Goal: Information Seeking & Learning: Learn about a topic

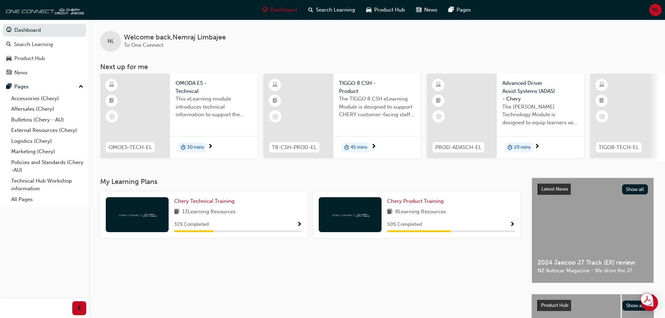
click at [224, 208] on div "Chery Technical Training 13 Learning Resources 31 % Completed" at bounding box center [238, 214] width 128 height 35
click at [224, 201] on span "Chery Technical Training" at bounding box center [204, 201] width 60 height 6
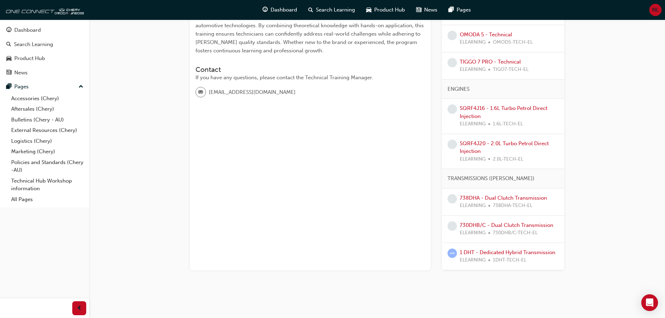
scroll to position [174, 0]
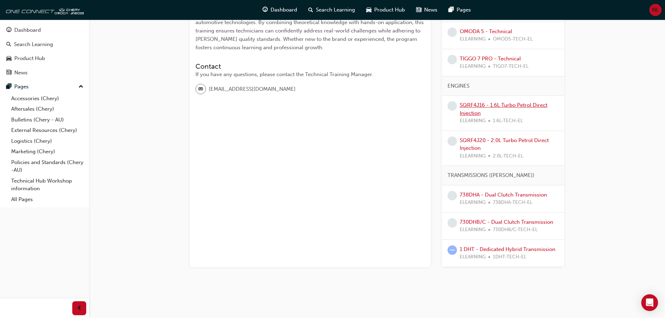
click at [477, 103] on link "SQRF4J16 - 1.6L Turbo Petrol Direct Injection" at bounding box center [504, 109] width 88 height 14
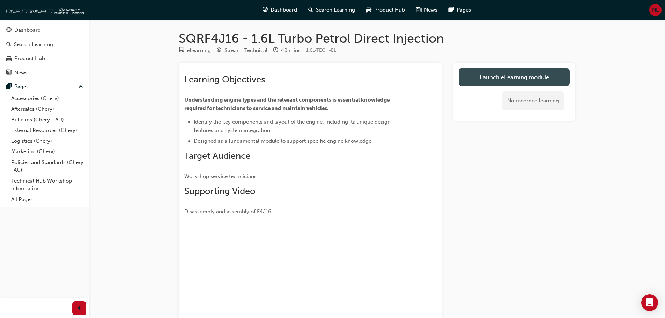
click at [509, 79] on link "Launch eLearning module" at bounding box center [514, 76] width 111 height 17
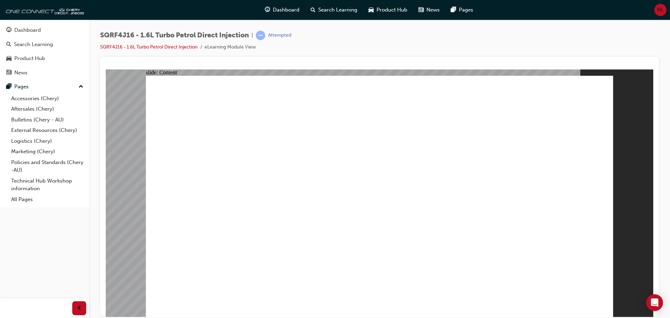
type input "4"
type input "0"
type input "4"
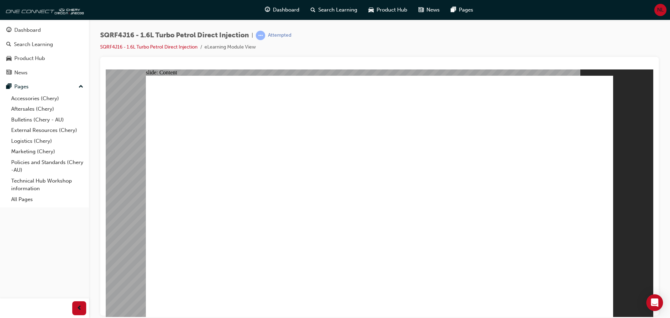
type input "8"
type input "5"
type input "0"
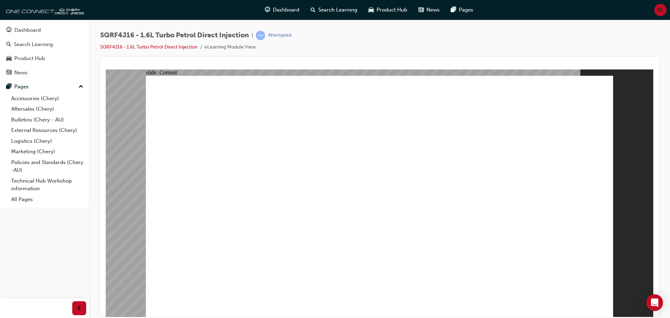
type input "5"
type input "8"
type input "45"
